Goal: Transaction & Acquisition: Purchase product/service

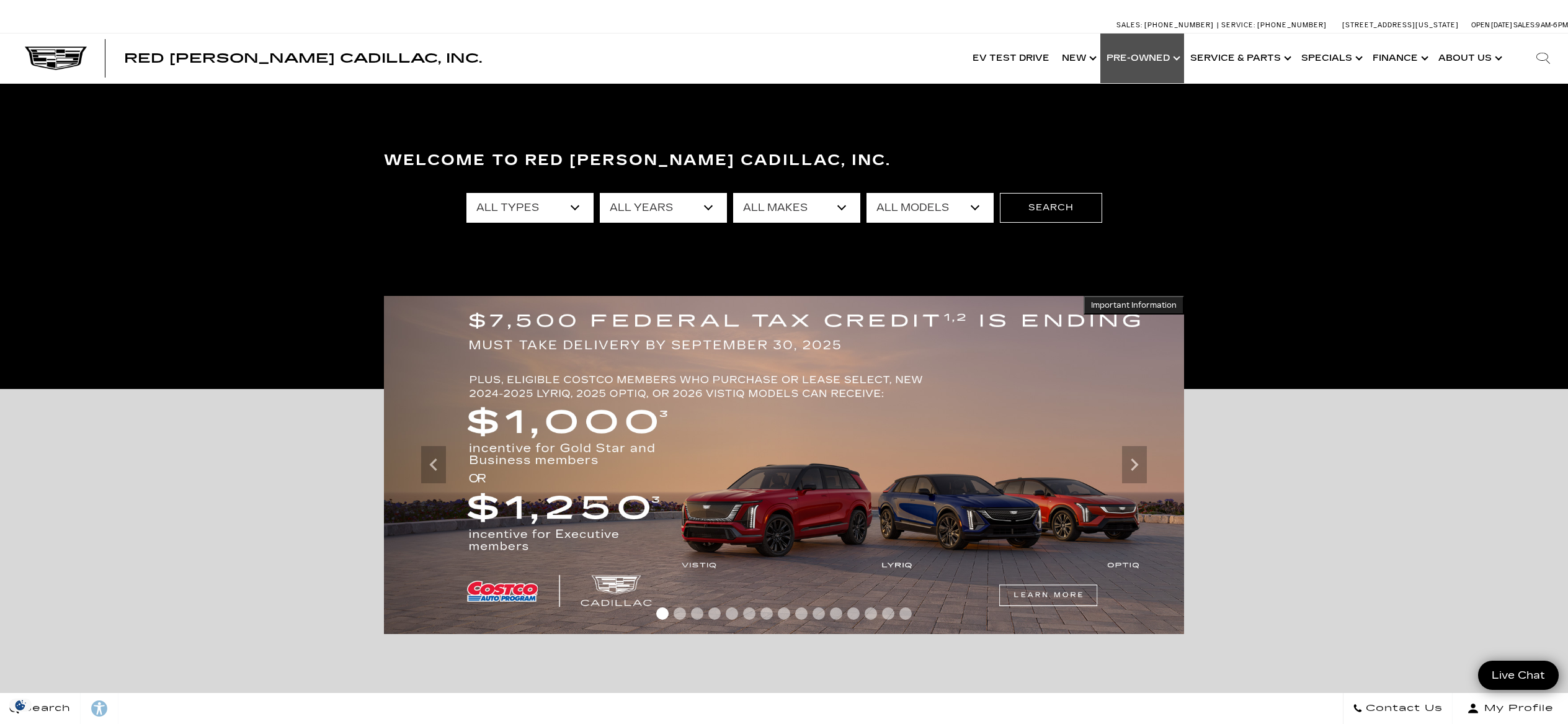
click at [1159, 57] on link "Show Pre-Owned" at bounding box center [1141, 58] width 84 height 50
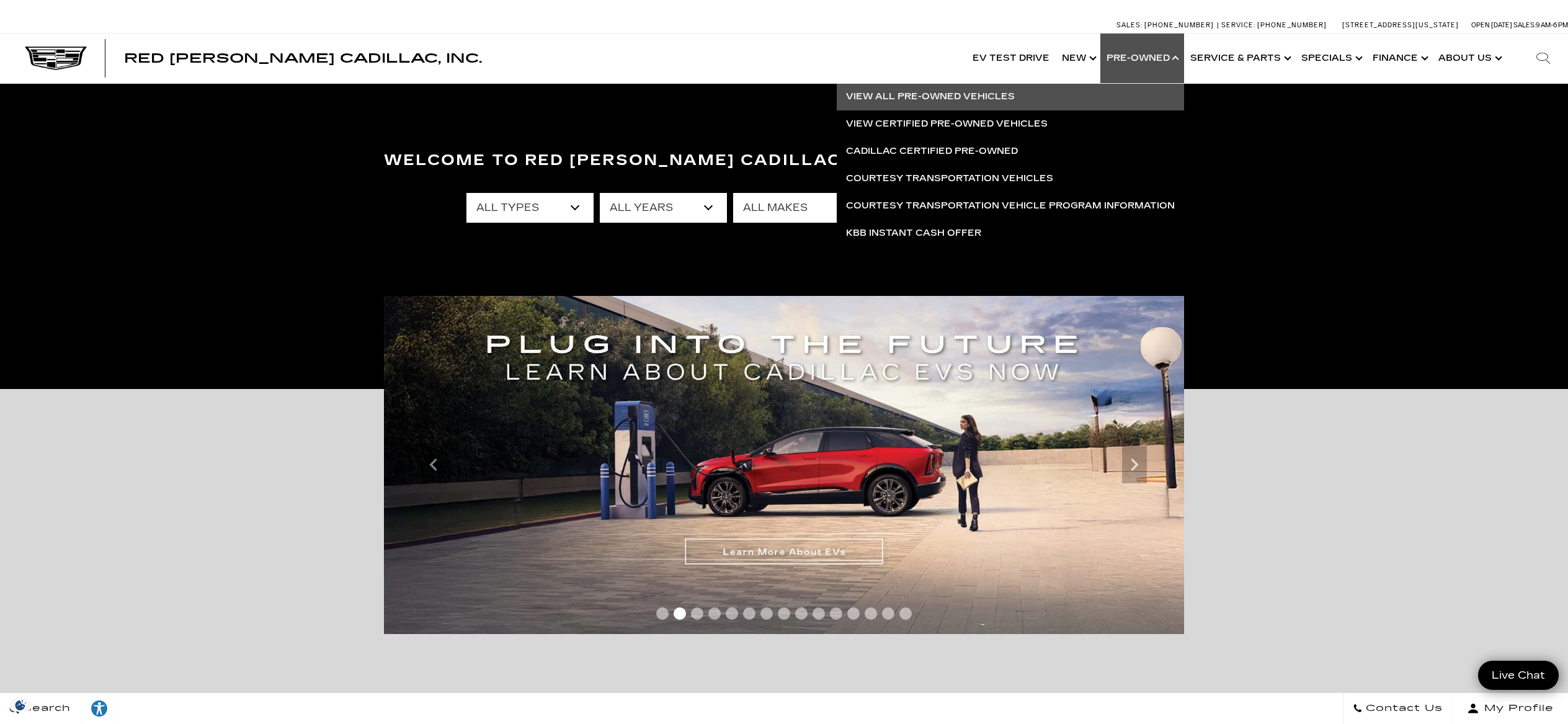
click at [951, 96] on link "View All Pre-Owned Vehicles" at bounding box center [1010, 96] width 347 height 27
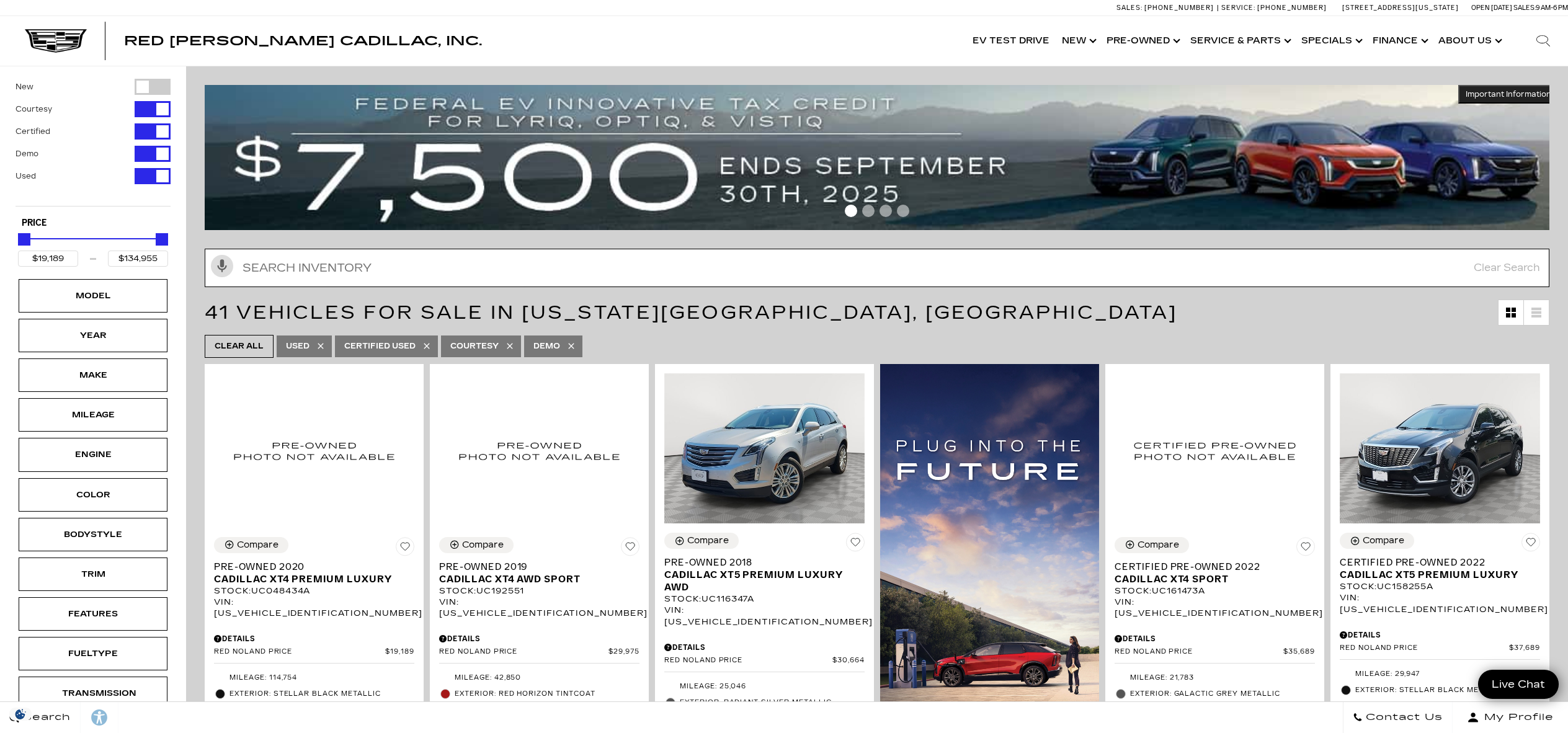
click at [406, 280] on input "text" at bounding box center [877, 267] width 1345 height 38
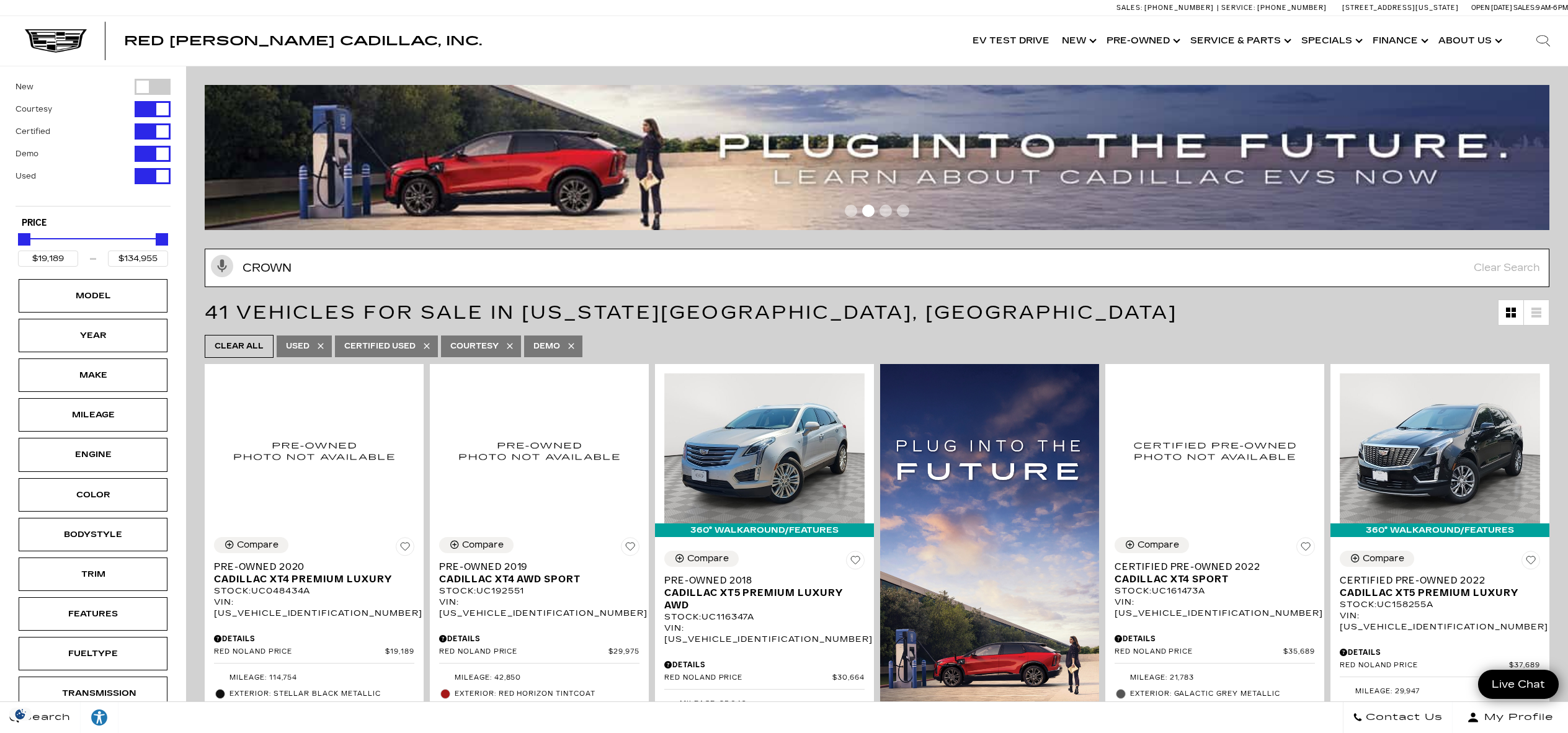
type input "crown"
type input "$45,189"
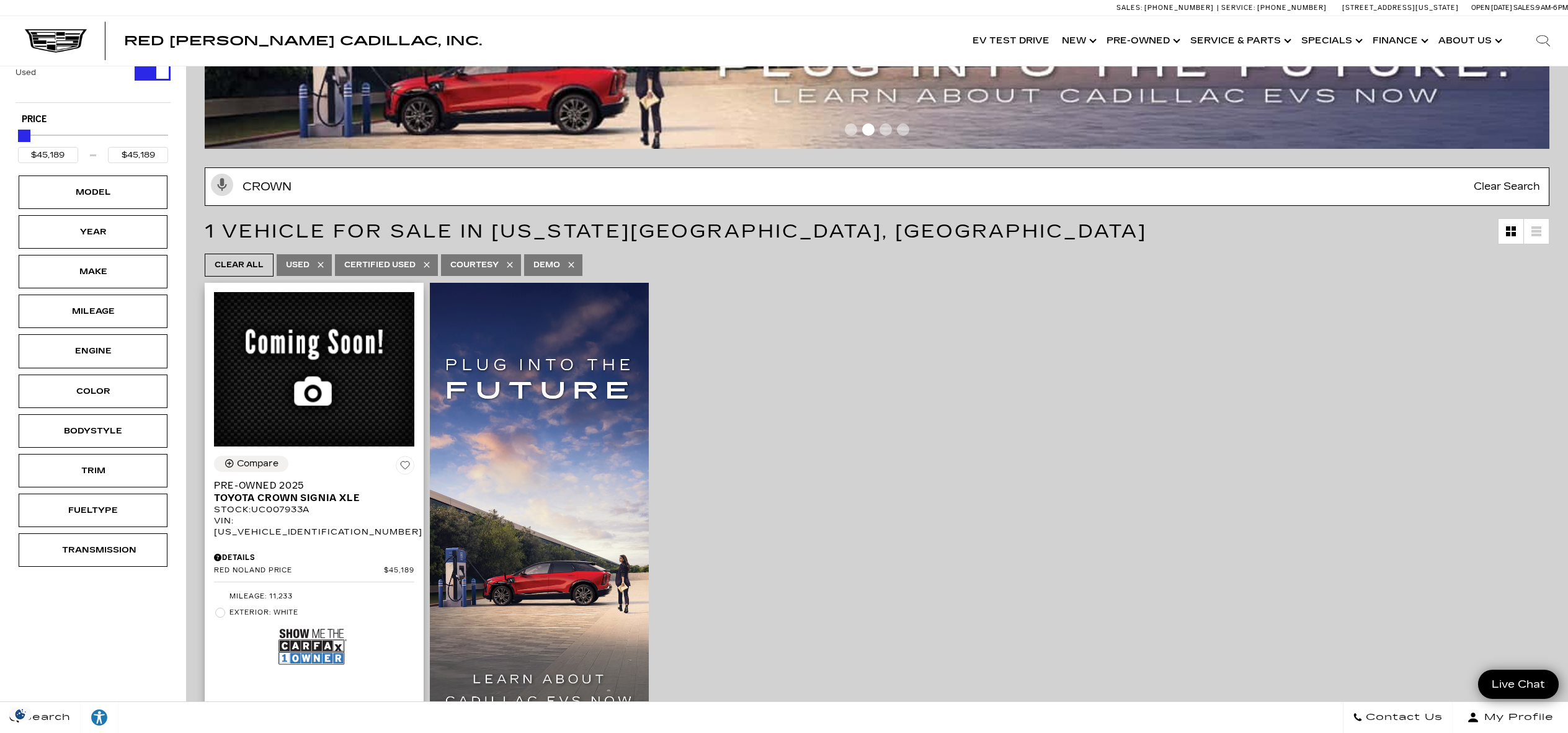
scroll to position [185, 0]
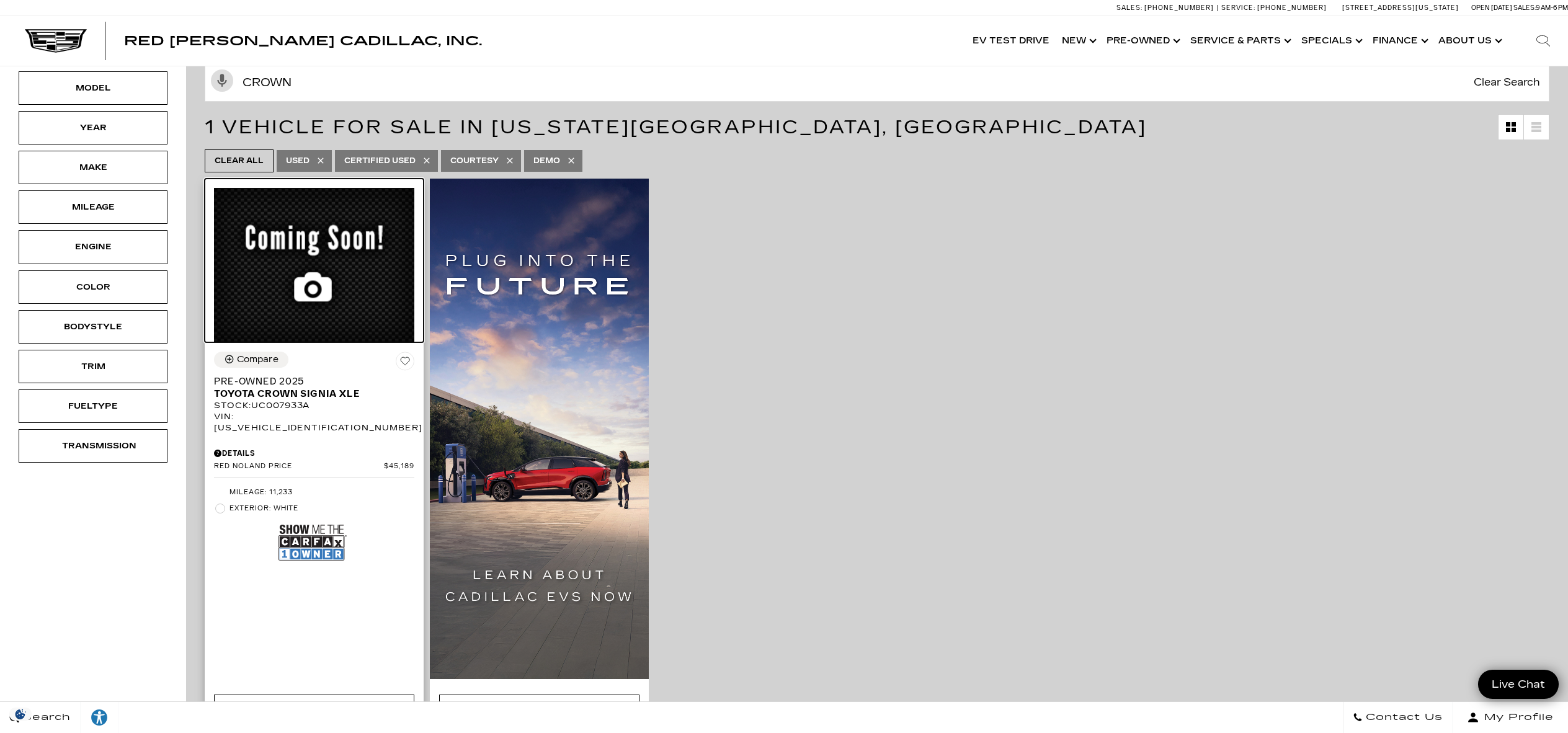
click at [327, 339] on img at bounding box center [314, 265] width 200 height 155
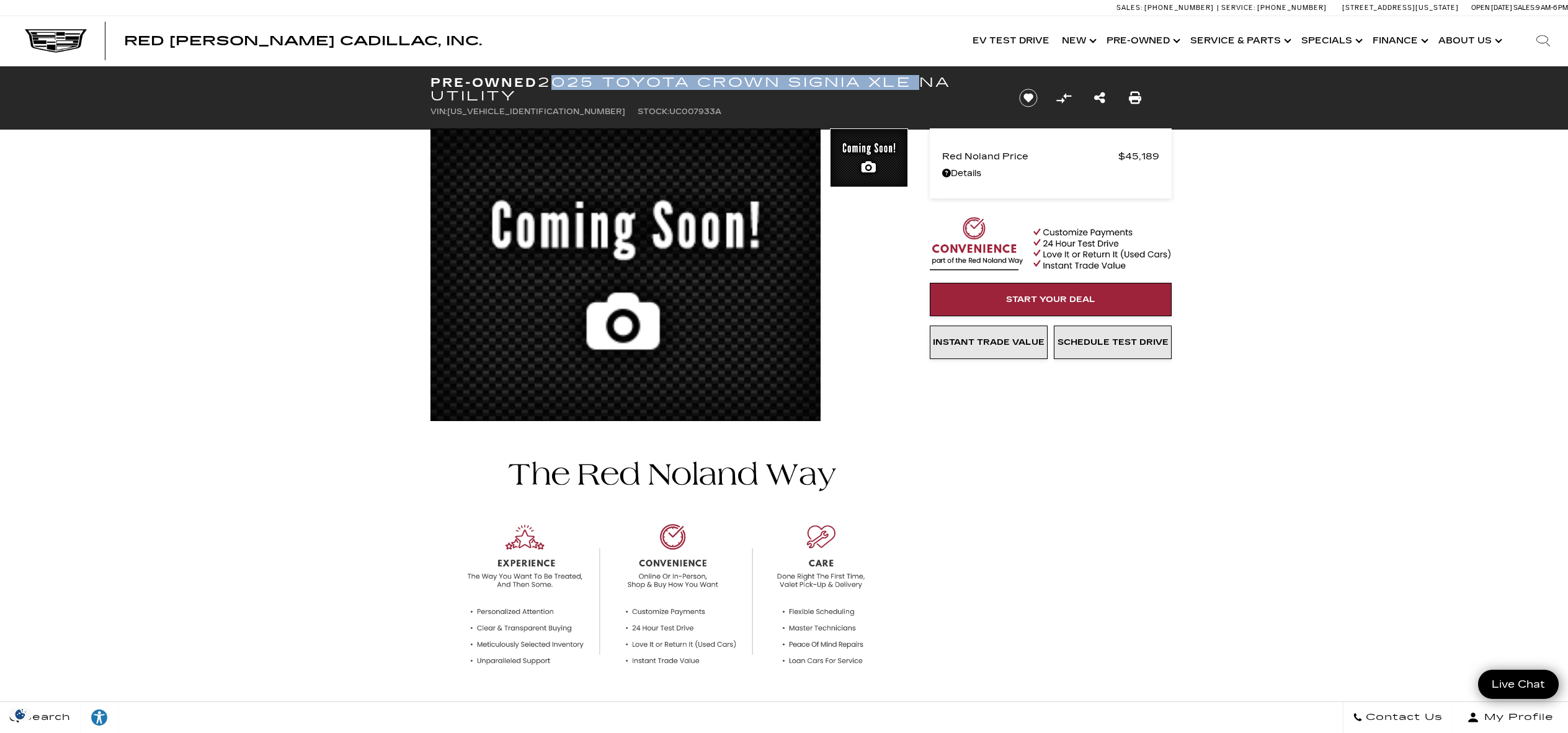
drag, startPoint x: 548, startPoint y: 82, endPoint x: 914, endPoint y: 78, distance: 366.0
click at [914, 78] on h1 "Pre-Owned 2025 Toyota Crown Signia XLE NA Utility" at bounding box center [714, 89] width 568 height 27
copy h1 "2025 Toyota Crown Signia XLE"
